Goal: Check status: Check status

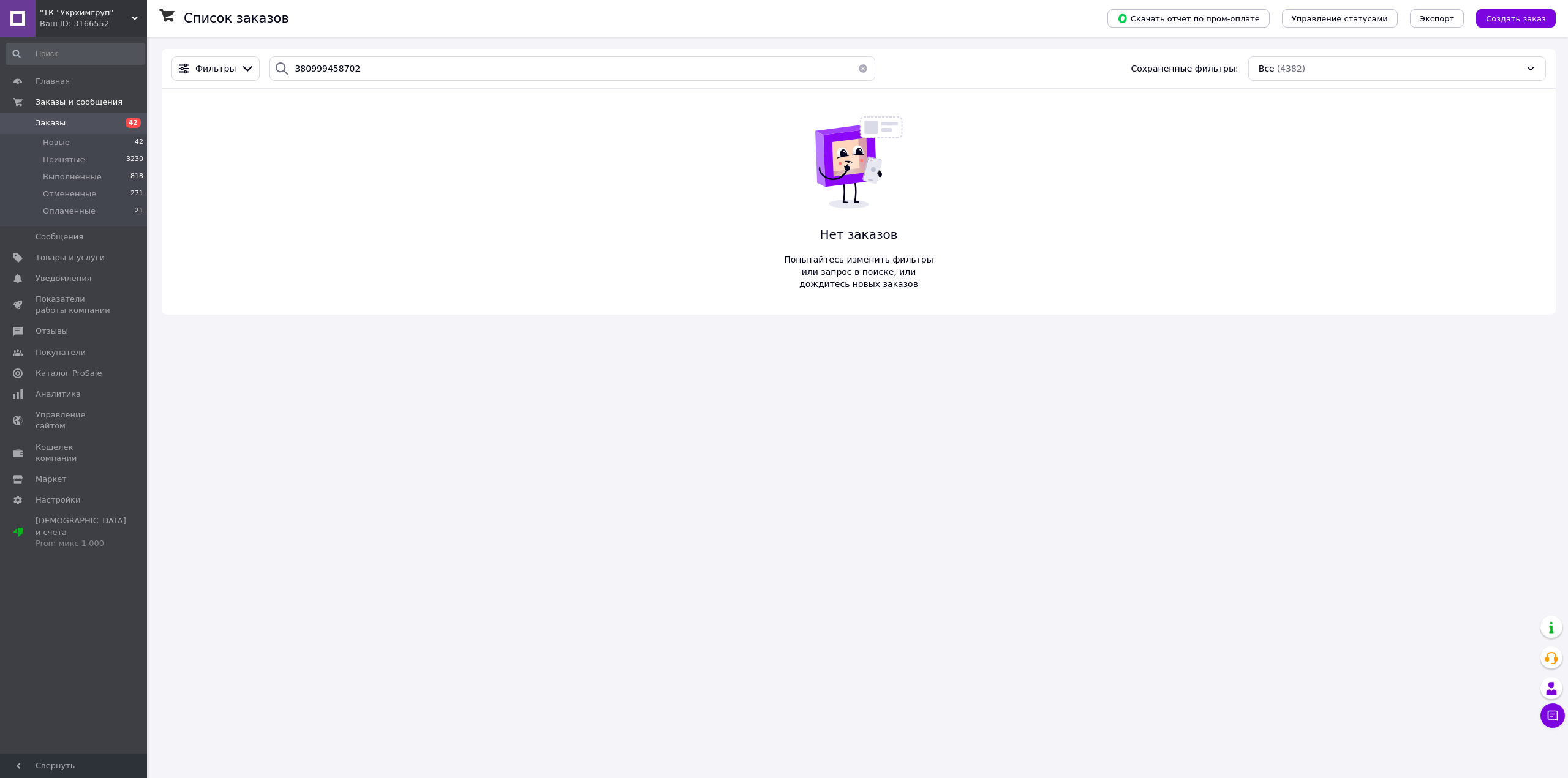
type input "380999458702"
click at [852, 65] on button "button" at bounding box center [863, 68] width 25 height 25
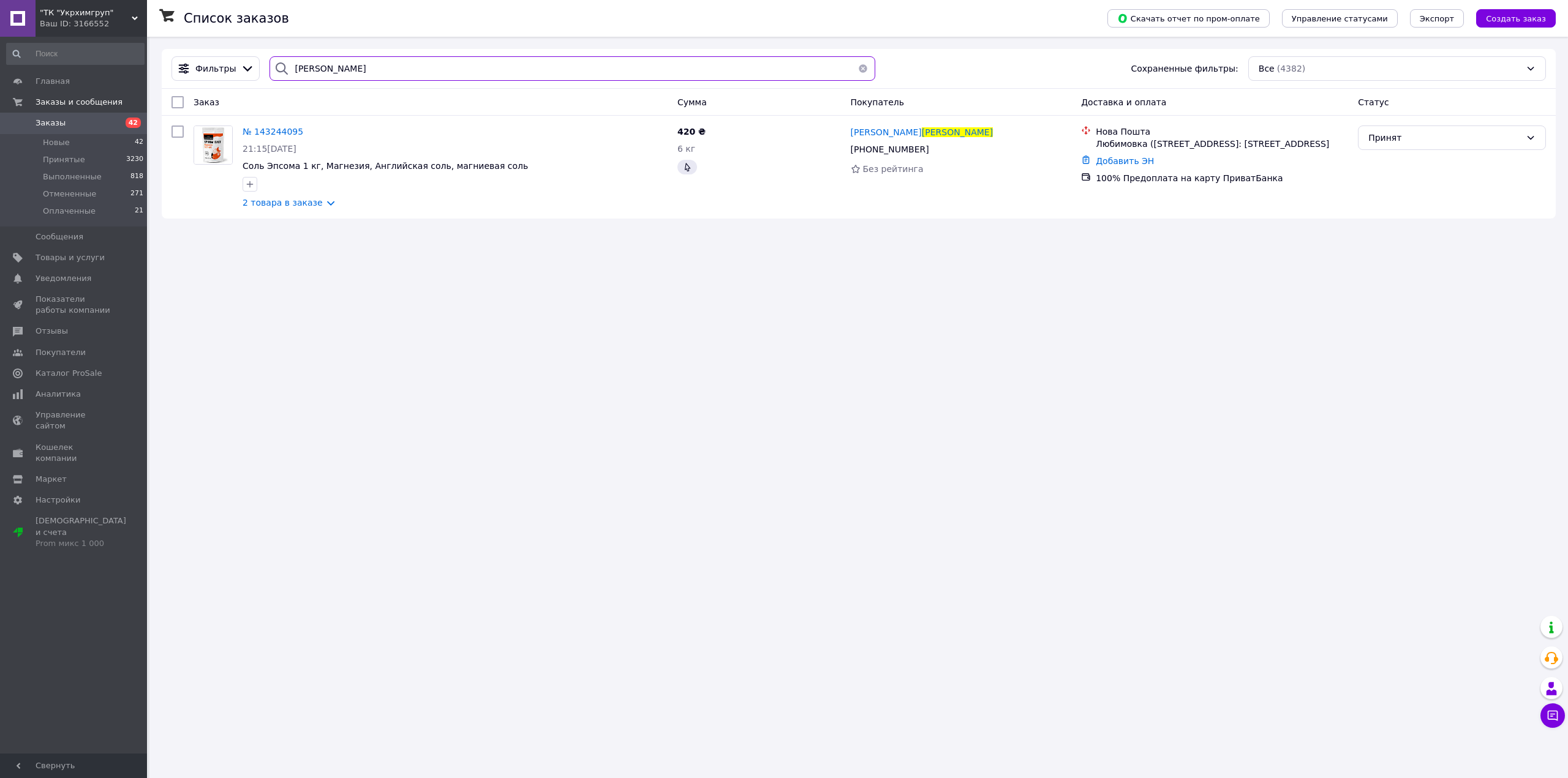
click at [450, 70] on input "[PERSON_NAME]" at bounding box center [572, 68] width 605 height 25
type input "[PERSON_NAME]"
click at [852, 70] on button "button" at bounding box center [863, 68] width 25 height 25
